Goal: Find specific page/section: Find specific page/section

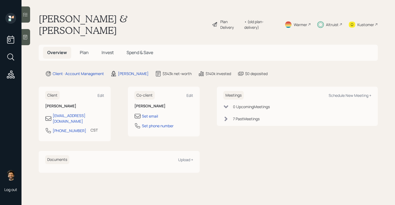
click at [329, 22] on div "Altruist" at bounding box center [332, 25] width 13 height 6
click at [255, 21] on div "• (old plan-delivery)" at bounding box center [261, 24] width 34 height 11
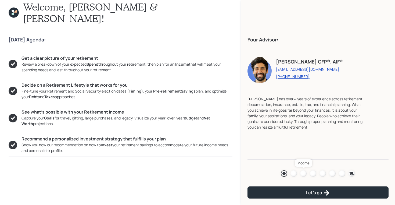
click at [302, 173] on div at bounding box center [303, 173] width 6 height 6
